Goal: Navigation & Orientation: Find specific page/section

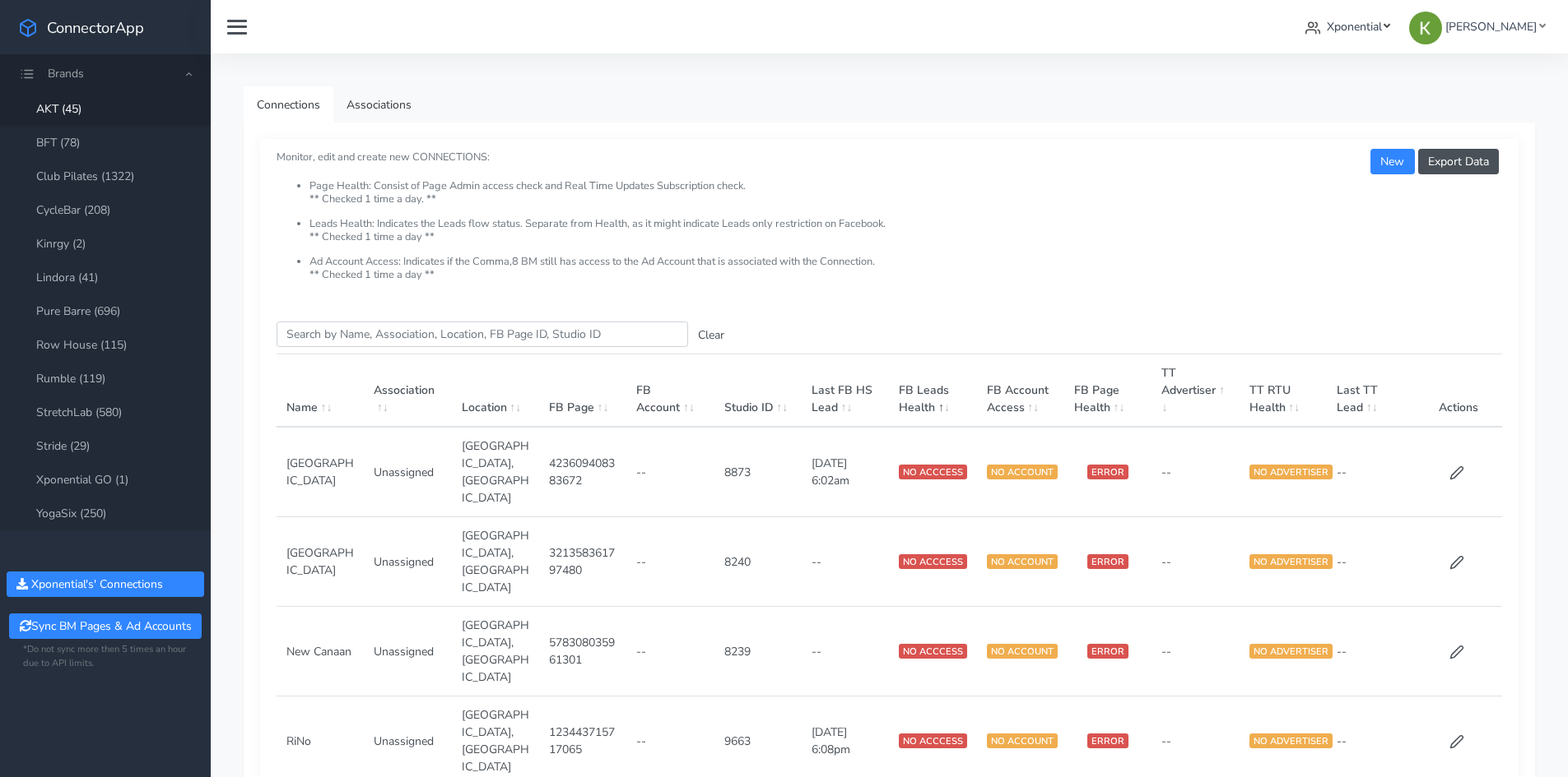
click at [1382, 32] on span "Xponential" at bounding box center [1354, 27] width 55 height 16
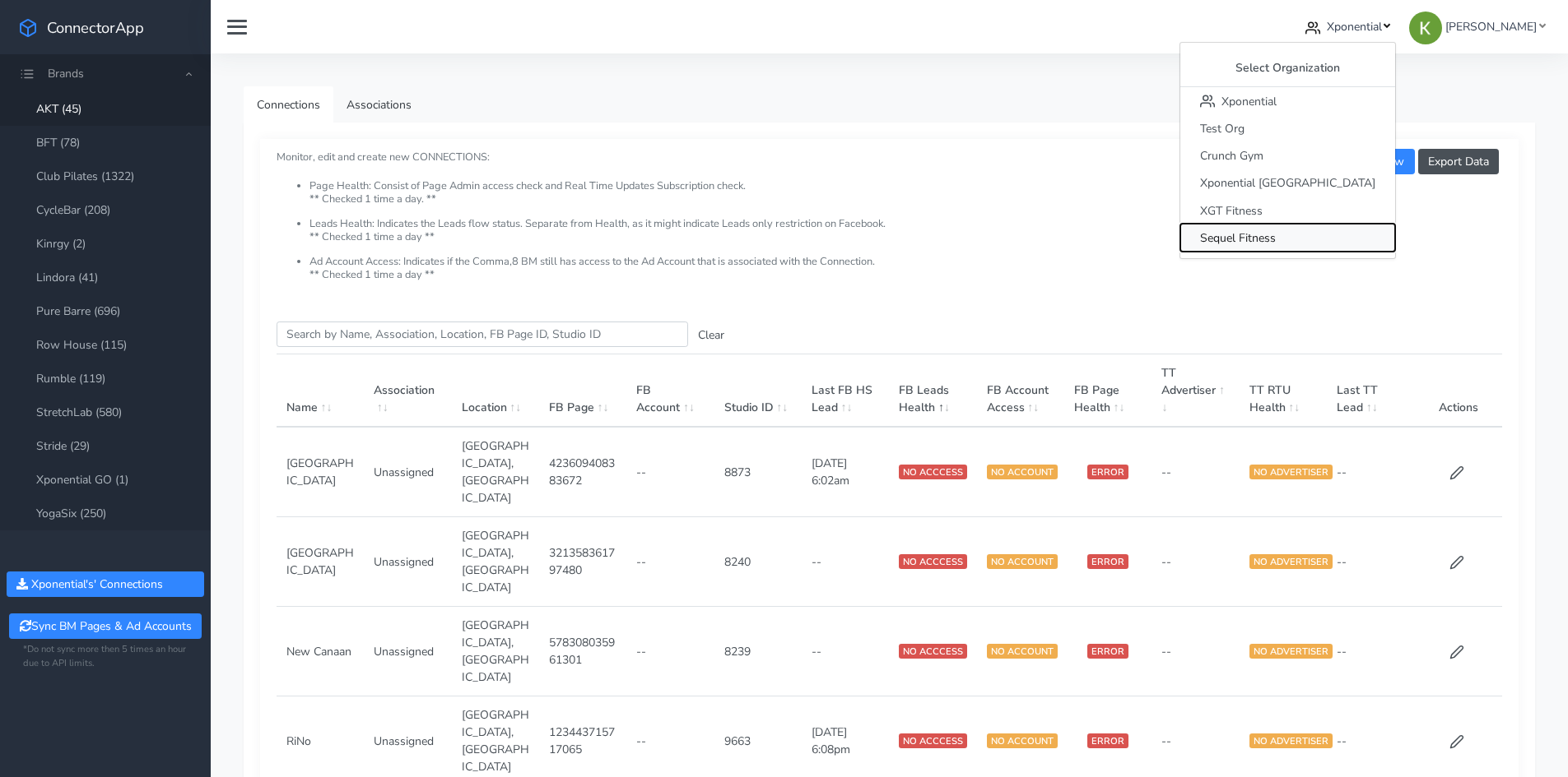
click at [1275, 234] on span "Sequel Fitness" at bounding box center [1238, 238] width 75 height 16
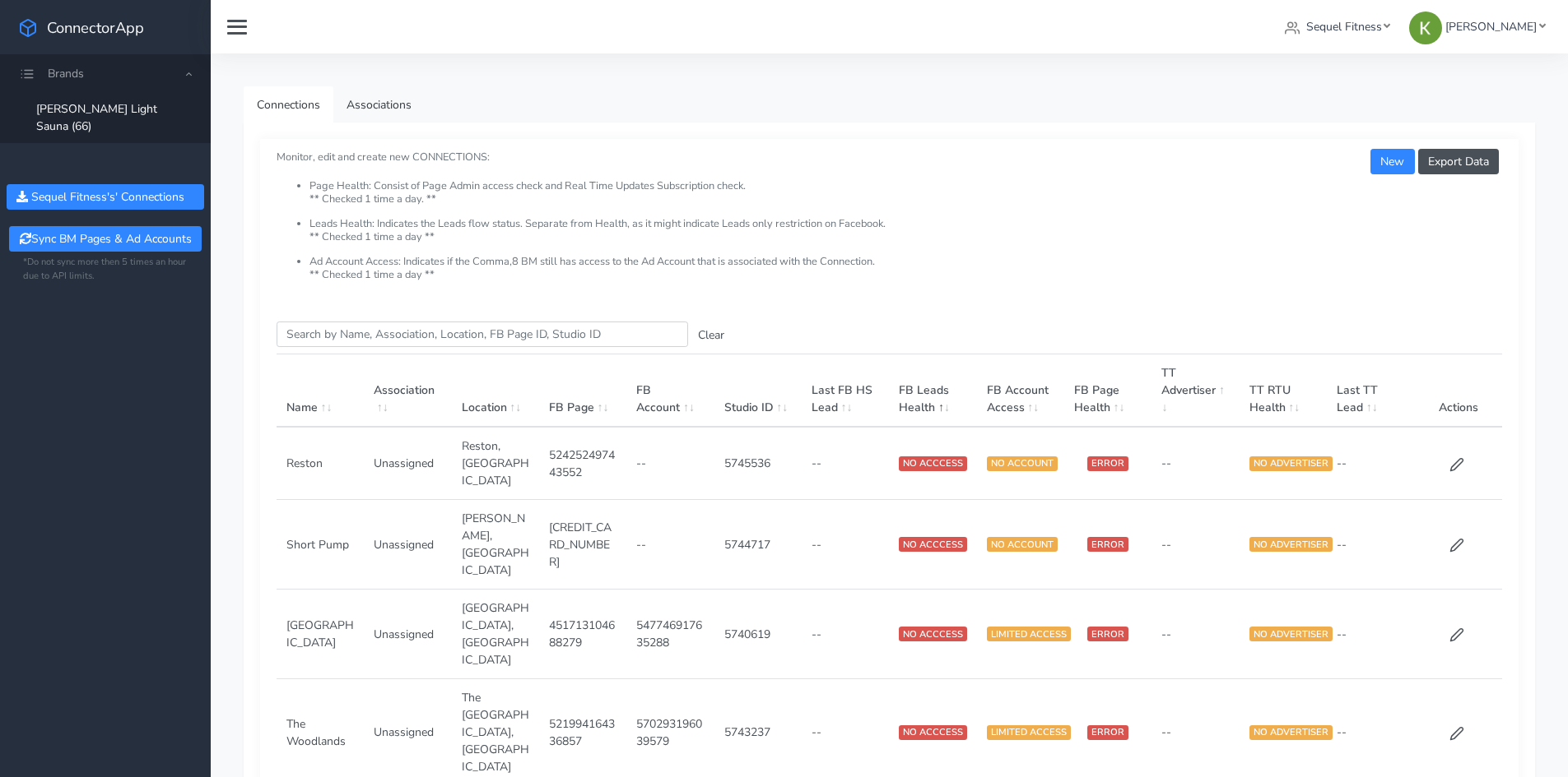
drag, startPoint x: 355, startPoint y: 133, endPoint x: 698, endPoint y: 68, distance: 349.1
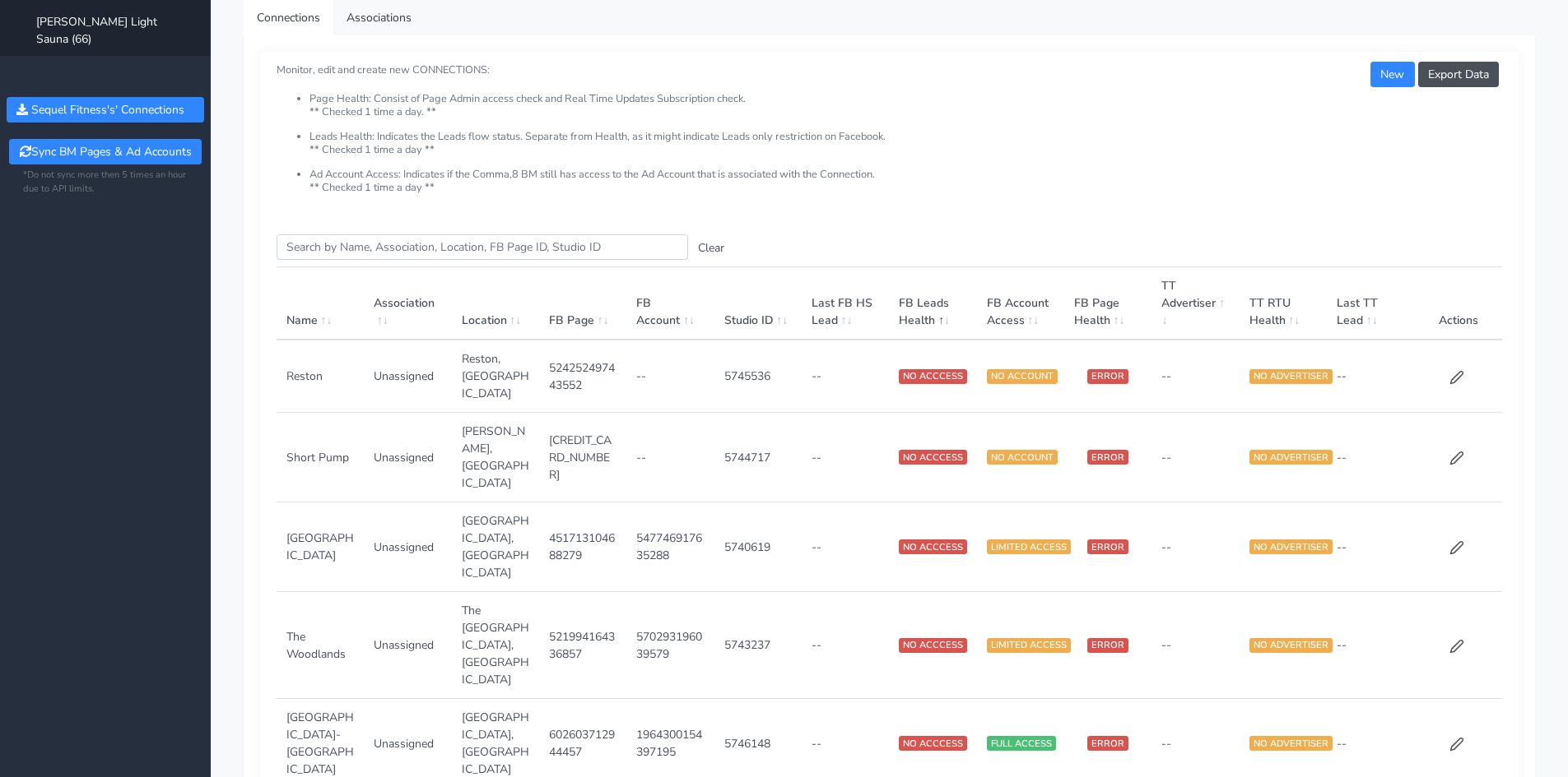
scroll to position [82, 0]
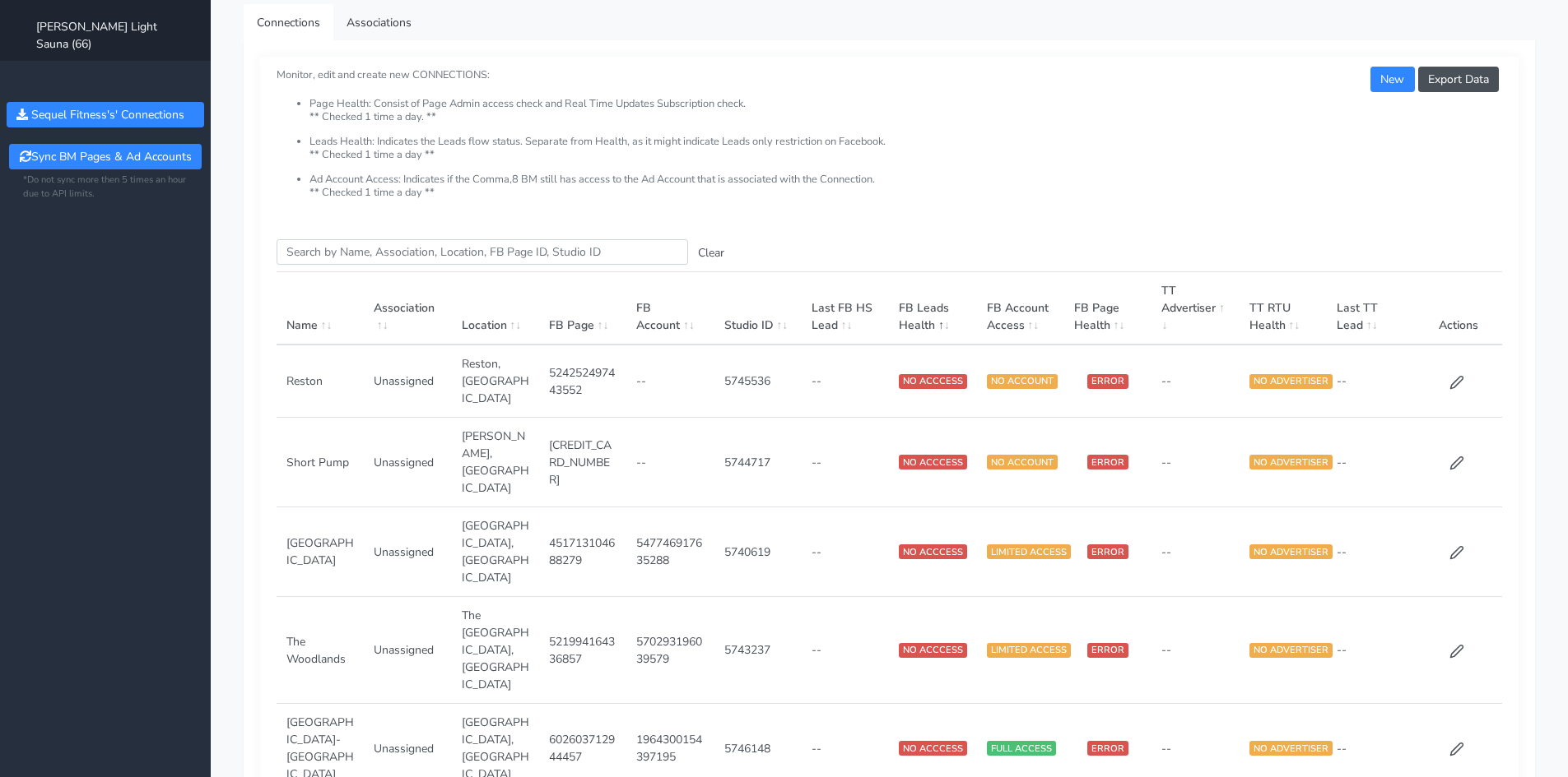
drag, startPoint x: 620, startPoint y: 194, endPoint x: 776, endPoint y: 74, distance: 196.8
click at [776, 74] on h5 "Monitor, edit and create new CONNECTIONS: Page Health: Consist of Page Admin ac…" at bounding box center [889, 132] width 1225 height 132
drag, startPoint x: 551, startPoint y: 6, endPoint x: 925, endPoint y: 68, distance: 379.1
click at [925, 68] on h5 "Monitor, edit and create new CONNECTIONS: Page Health: Consist of Page Admin ac…" at bounding box center [889, 132] width 1225 height 132
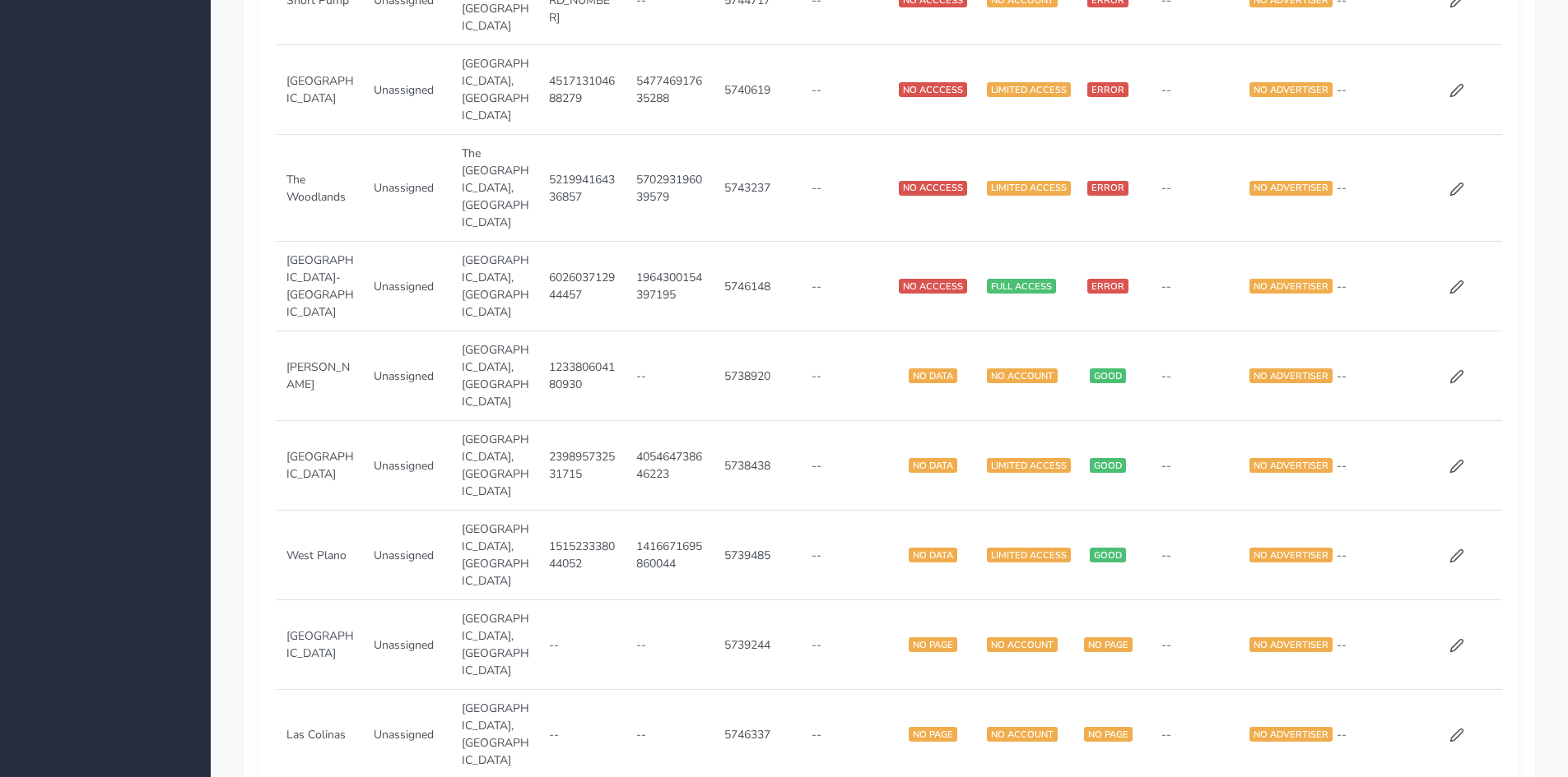
scroll to position [412, 0]
